Goal: Task Accomplishment & Management: Manage account settings

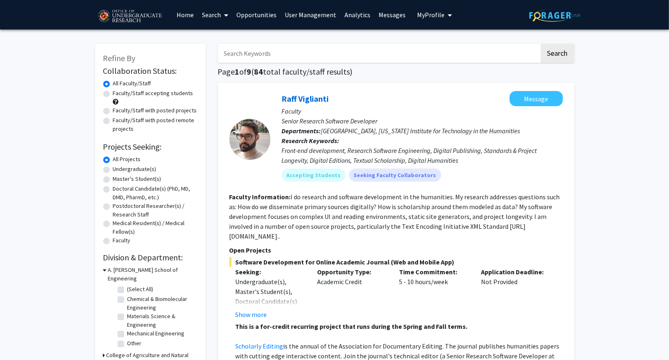
click at [445, 17] on span "My profile dropdown to access profile and logout" at bounding box center [448, 15] width 7 height 29
click at [426, 73] on link "Log Out" at bounding box center [460, 73] width 74 height 10
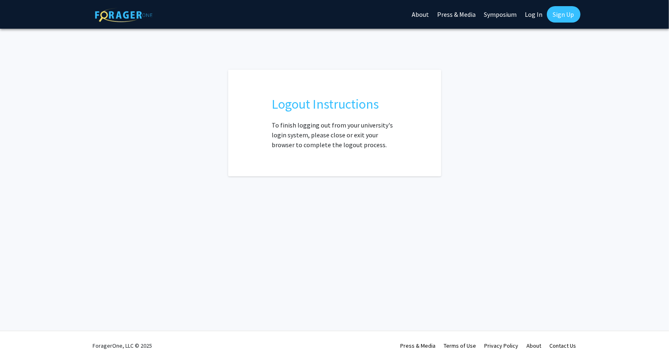
click at [555, 13] on link "Sign Up" at bounding box center [564, 14] width 34 height 16
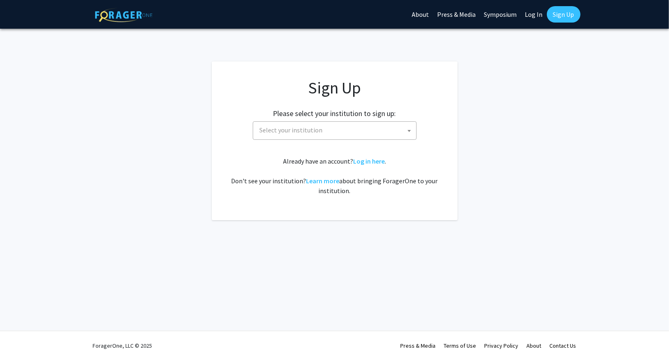
click at [347, 131] on span "Select your institution" at bounding box center [336, 130] width 160 height 17
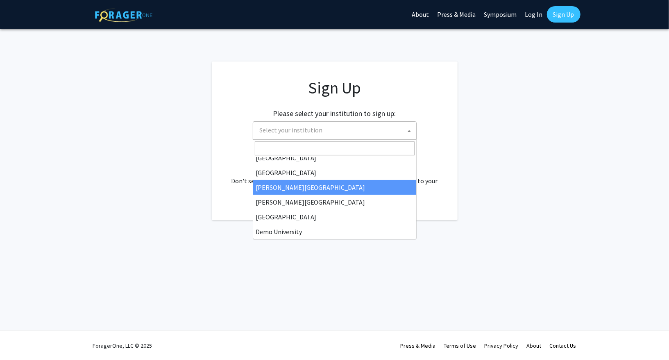
scroll to position [7, 0]
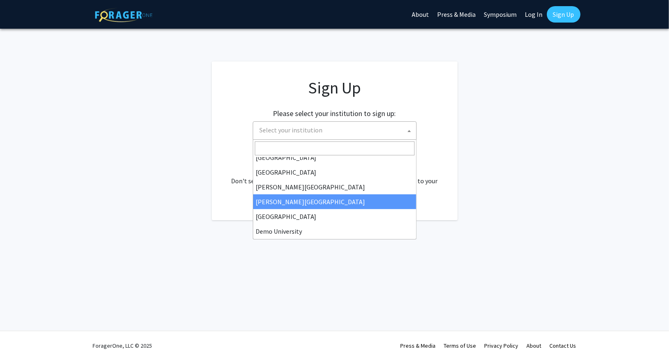
select select "27"
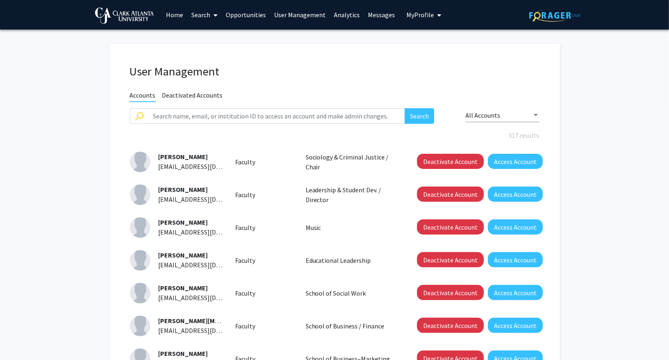
click at [210, 14] on link "Search" at bounding box center [204, 14] width 34 height 29
click at [204, 39] on span "Faculty/Staff" at bounding box center [217, 38] width 60 height 16
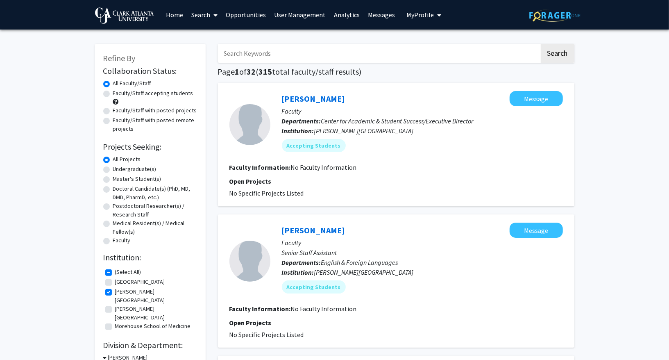
click at [203, 19] on link "Search" at bounding box center [204, 14] width 34 height 29
click at [203, 48] on span "Students" at bounding box center [212, 54] width 50 height 16
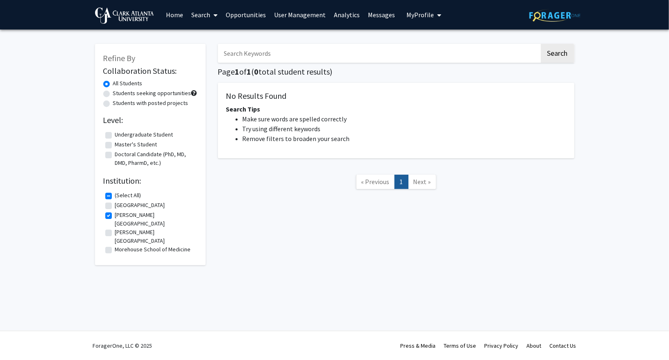
click at [209, 16] on link "Search" at bounding box center [204, 14] width 34 height 29
click at [210, 32] on span "Faculty/Staff" at bounding box center [217, 38] width 60 height 16
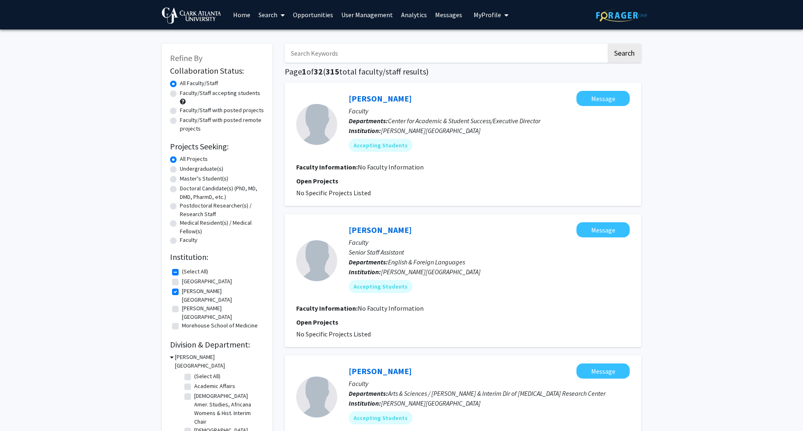
click at [358, 10] on link "User Management" at bounding box center [367, 14] width 60 height 29
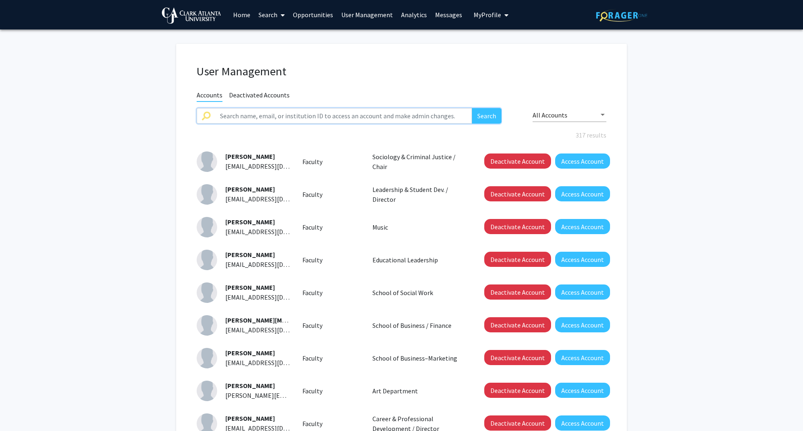
click at [348, 122] on input "text" at bounding box center [343, 116] width 257 height 16
type input "jill"
click at [472, 108] on button "Search" at bounding box center [487, 116] width 30 height 16
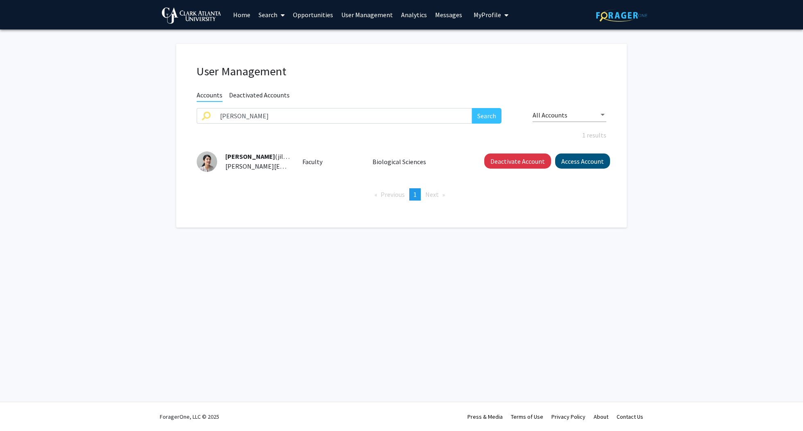
click at [568, 160] on button "Access Account" at bounding box center [582, 161] width 55 height 15
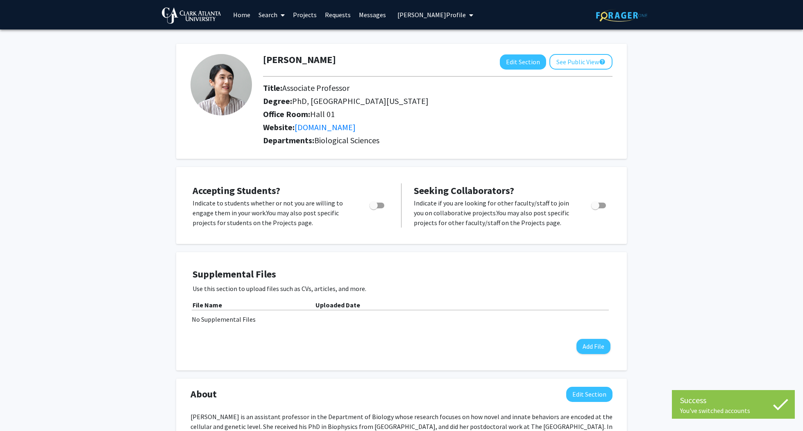
click at [374, 202] on span "Toggle" at bounding box center [374, 206] width 8 height 8
click at [374, 209] on input "Would you like to permit student requests?" at bounding box center [373, 209] width 0 height 0
checkbox input "true"
click at [597, 203] on span "Toggle" at bounding box center [595, 206] width 8 height 8
click at [595, 209] on input "Toggle" at bounding box center [595, 209] width 0 height 0
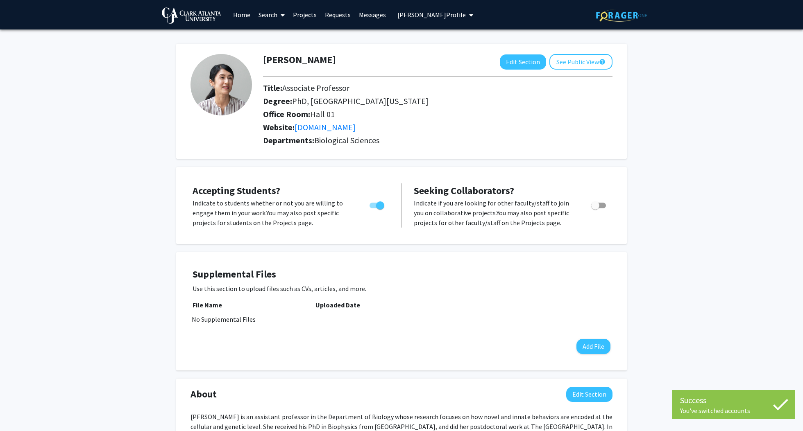
checkbox input "true"
click at [304, 13] on link "Projects" at bounding box center [305, 14] width 32 height 29
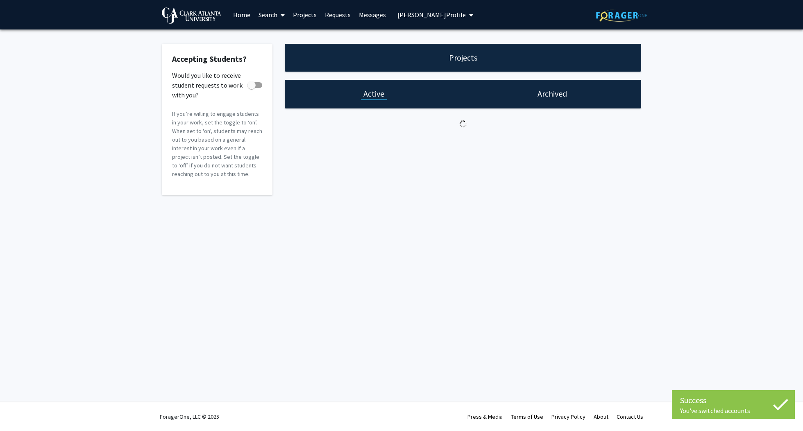
checkbox input "true"
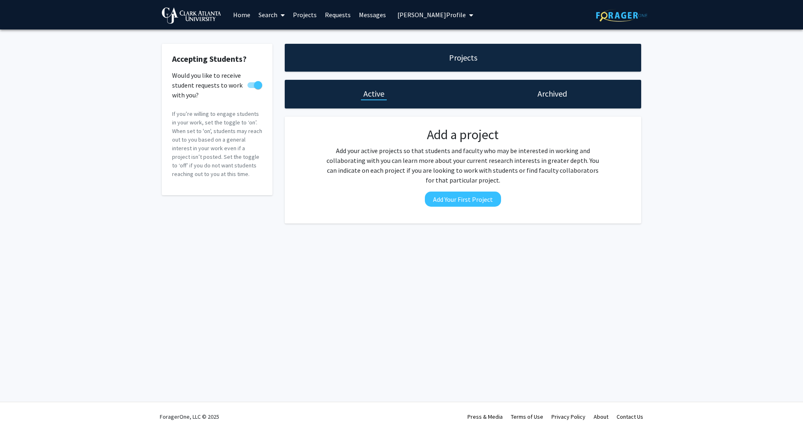
click at [549, 97] on h1 "Archived" at bounding box center [553, 93] width 30 height 11
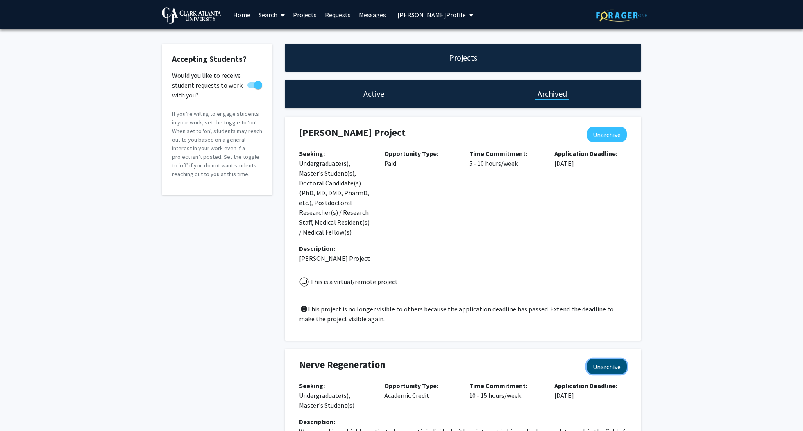
click at [602, 359] on button "Unarchive" at bounding box center [607, 366] width 40 height 15
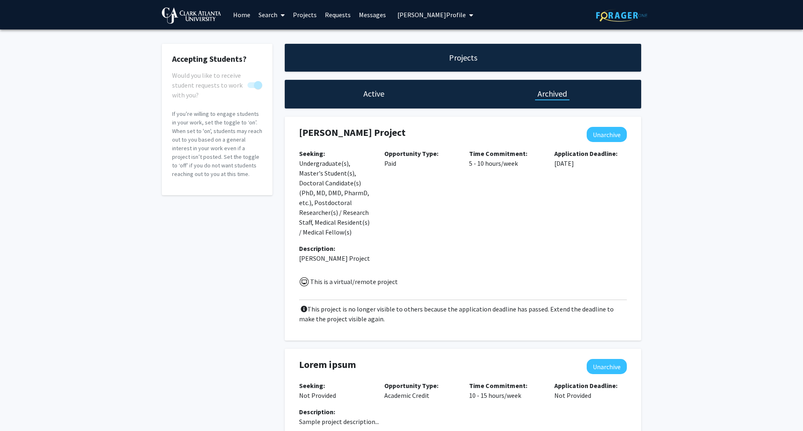
click at [407, 10] on button "Jill Doe's Profile" at bounding box center [435, 15] width 81 height 30
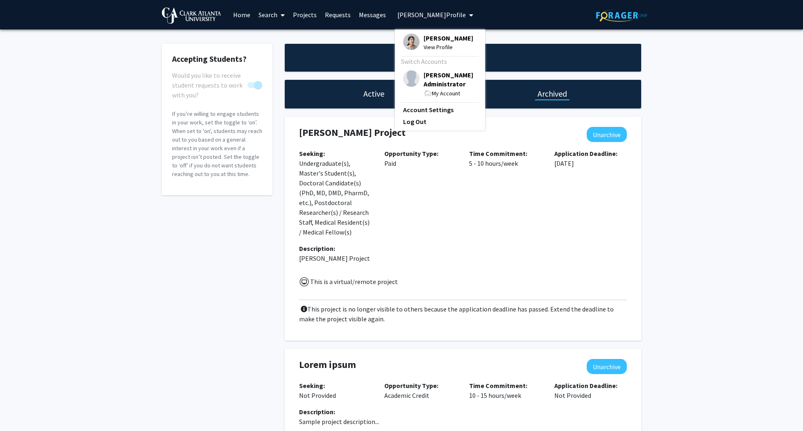
click at [436, 40] on span "Jill Doe" at bounding box center [449, 38] width 50 height 9
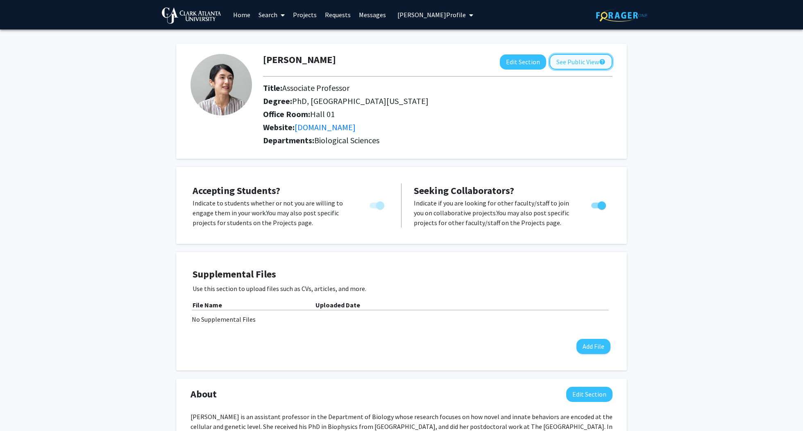
click at [577, 63] on button "See Public View help" at bounding box center [580, 62] width 63 height 16
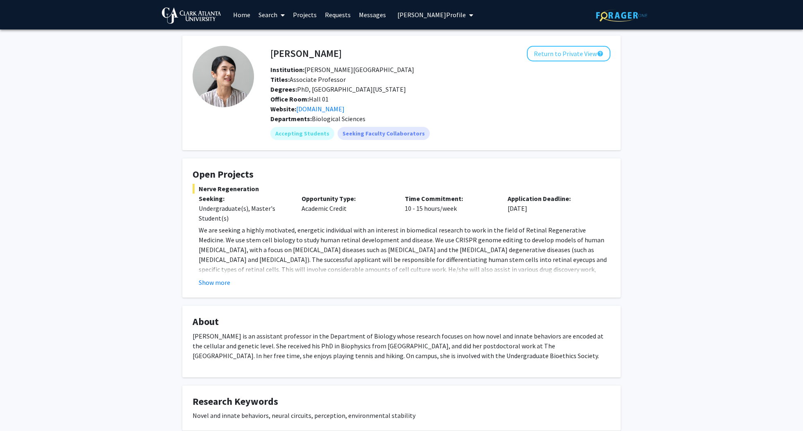
click at [277, 12] on link "Search" at bounding box center [271, 14] width 34 height 29
click at [273, 36] on span "Faculty/Staff" at bounding box center [284, 38] width 60 height 16
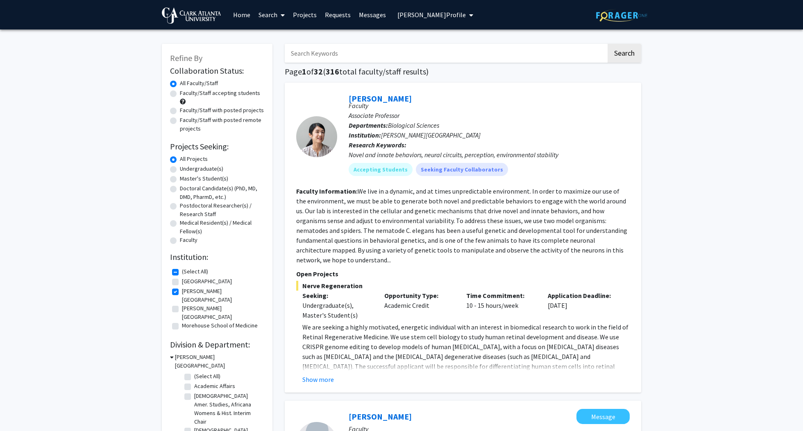
click at [428, 14] on span "Jill Doe's Profile" at bounding box center [431, 15] width 68 height 8
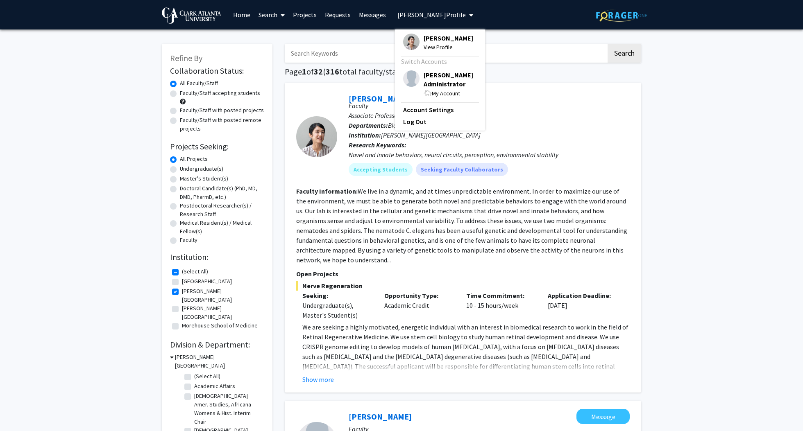
click at [431, 44] on span "View Profile" at bounding box center [449, 47] width 50 height 9
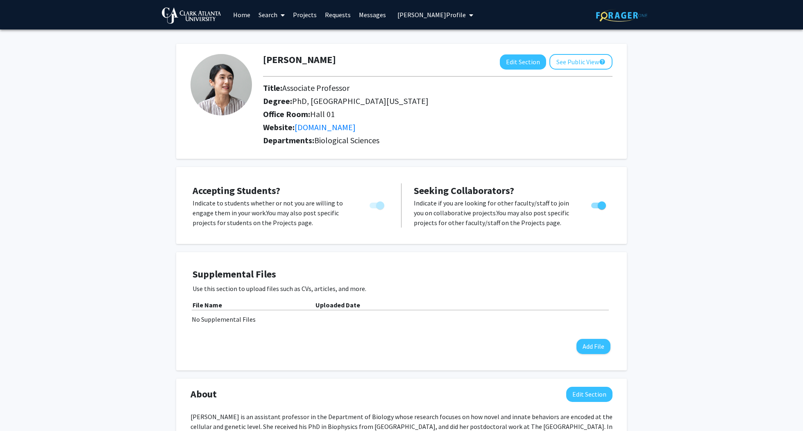
click at [309, 15] on link "Projects" at bounding box center [305, 14] width 32 height 29
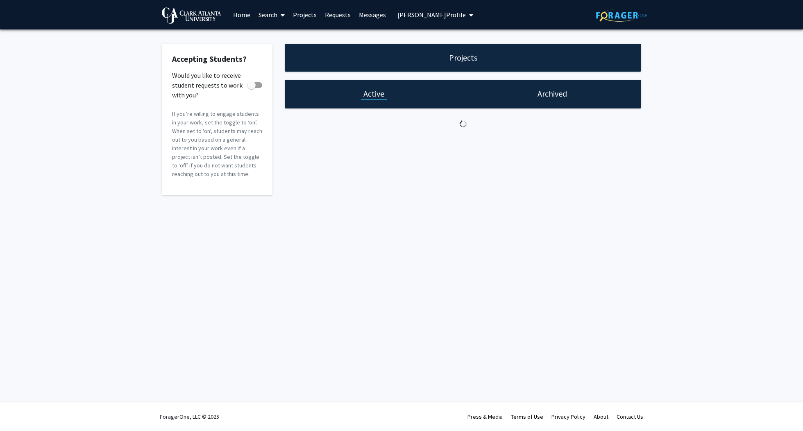
checkbox input "true"
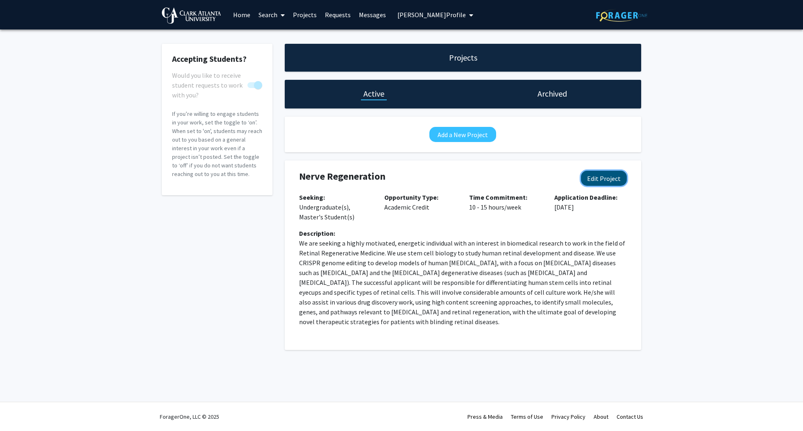
click at [606, 185] on button "Edit Project" at bounding box center [604, 178] width 46 height 15
select select "10 - 15"
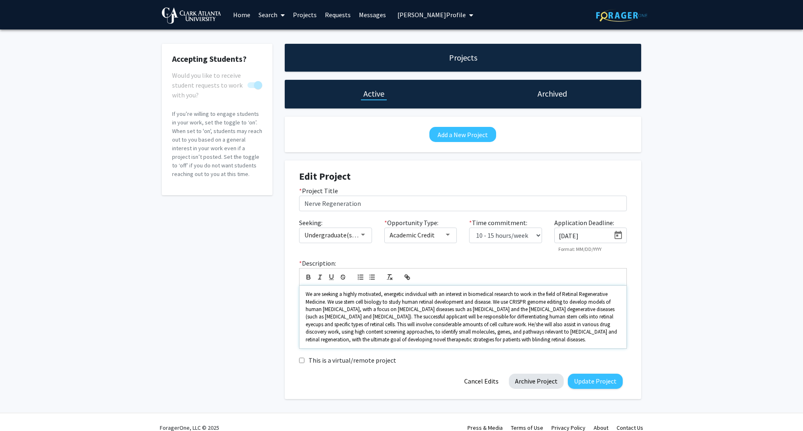
click at [546, 295] on span "We are seeking a highly motivated, energetic individual with an interest in bio…" at bounding box center [462, 317] width 313 height 52
click at [531, 359] on button "Archive Project" at bounding box center [536, 381] width 55 height 15
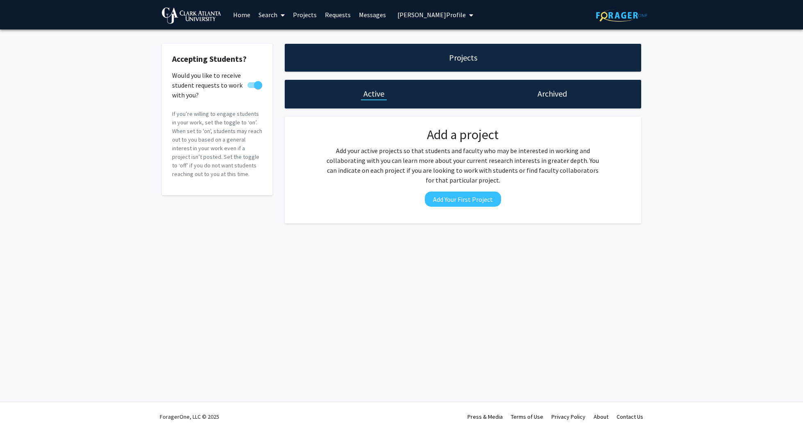
click at [422, 23] on button "Jill Doe's Profile" at bounding box center [435, 15] width 81 height 30
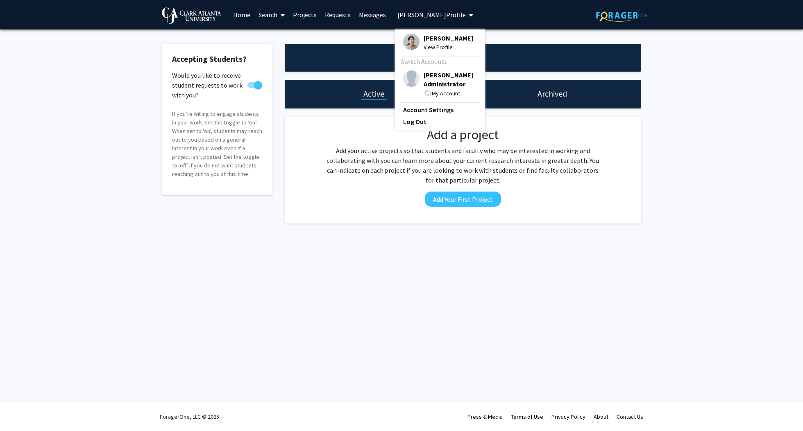
click at [428, 45] on span "View Profile" at bounding box center [449, 47] width 50 height 9
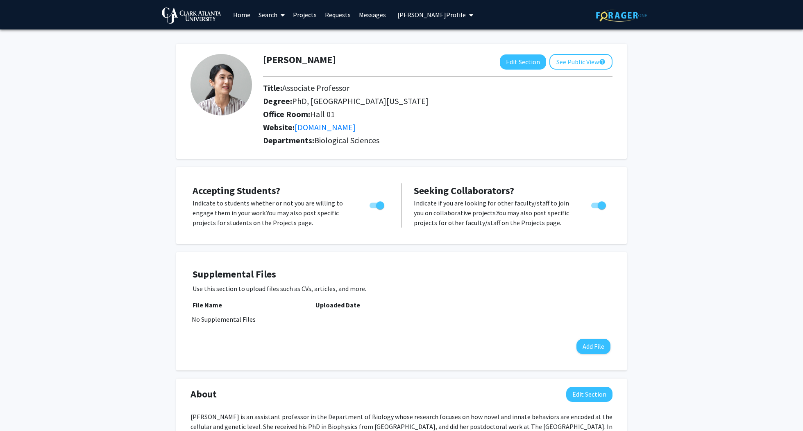
click at [377, 203] on span "Toggle" at bounding box center [380, 206] width 8 height 8
click at [374, 209] on input "Would you like to permit student requests?" at bounding box center [373, 209] width 0 height 0
checkbox input "false"
click at [600, 207] on span "Toggle" at bounding box center [602, 206] width 8 height 8
click at [595, 209] on input "Toggle" at bounding box center [595, 209] width 0 height 0
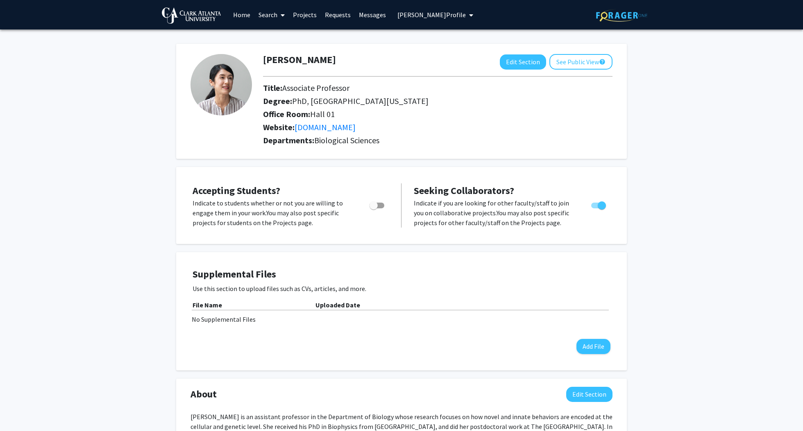
checkbox input "false"
click at [414, 9] on button "Jill Doe's Profile" at bounding box center [435, 15] width 81 height 30
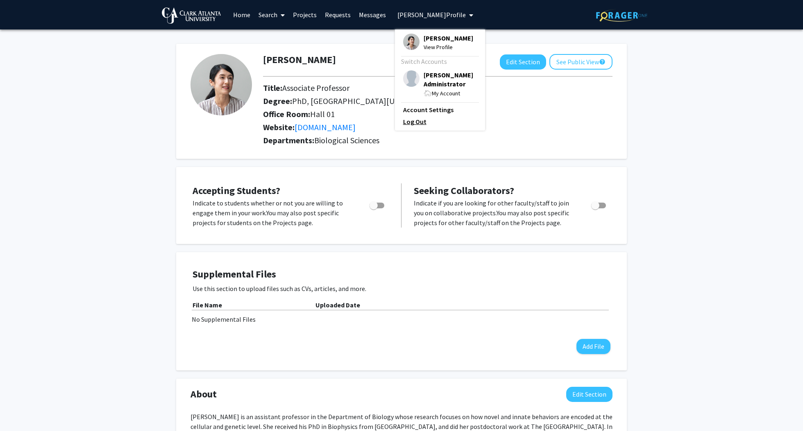
click at [410, 120] on link "Log Out" at bounding box center [440, 122] width 74 height 10
